Goal: Navigation & Orientation: Find specific page/section

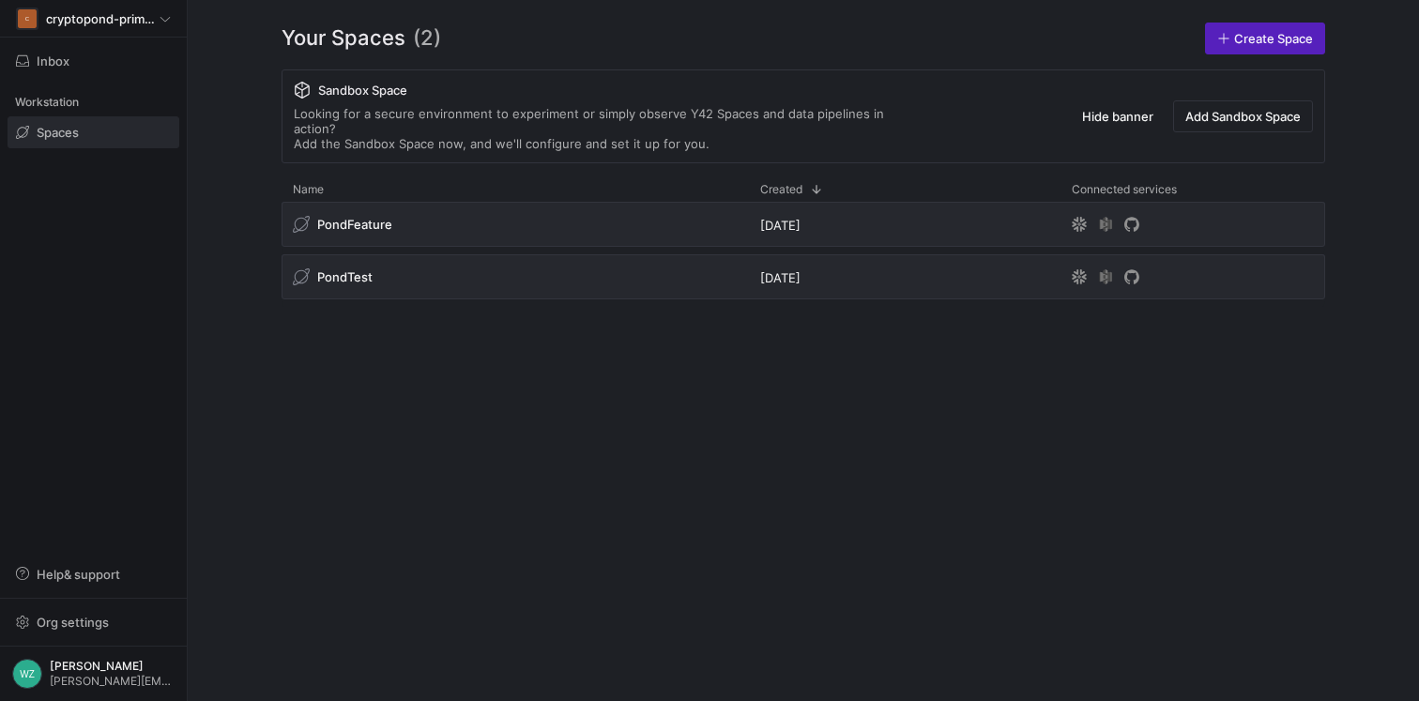
click at [720, 388] on div "PondFeature [DATE] PondTest [DATE]" at bounding box center [802, 436] width 1043 height 469
